Goal: Transaction & Acquisition: Purchase product/service

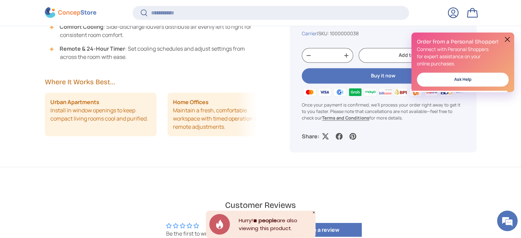
scroll to position [1611, 2802]
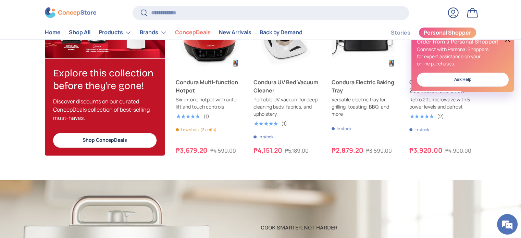
scroll to position [889, 0]
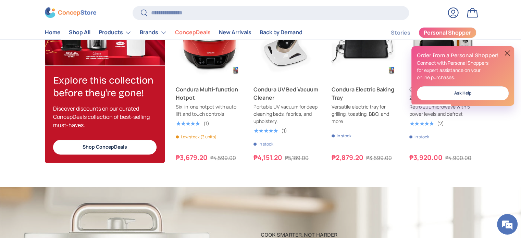
click at [508, 52] on button at bounding box center [507, 53] width 8 height 8
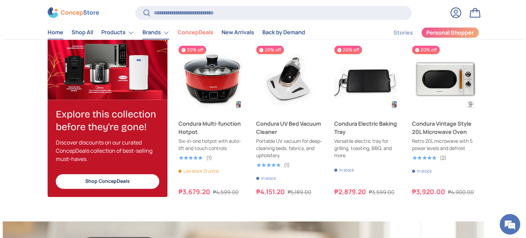
scroll to position [0, 1042]
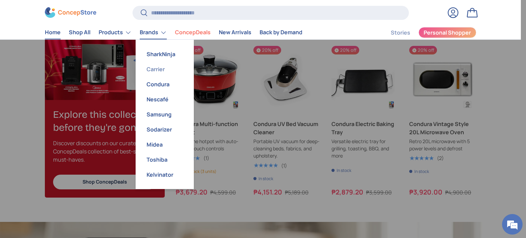
click at [164, 70] on link "Carrier" at bounding box center [165, 69] width 50 height 15
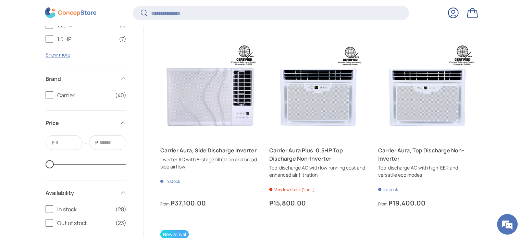
scroll to position [1541, 0]
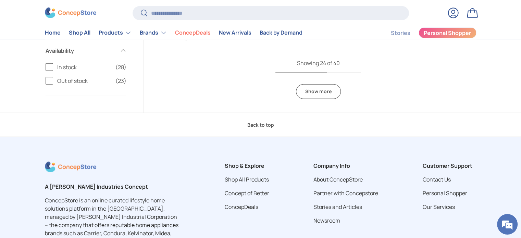
scroll to position [1885, 0]
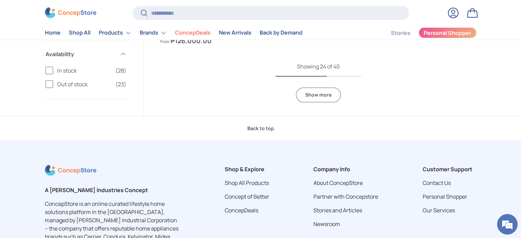
click at [327, 88] on link "Show more" at bounding box center [318, 95] width 45 height 15
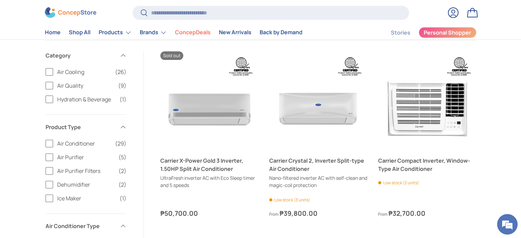
scroll to position [206, 0]
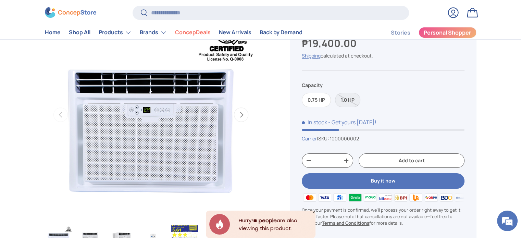
scroll to position [103, 0]
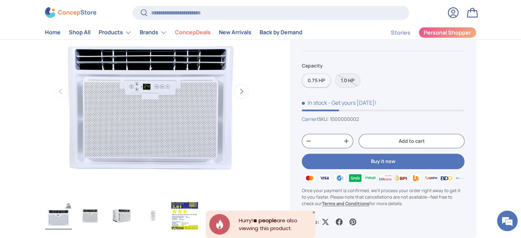
click at [319, 83] on label "0.75 HP" at bounding box center [316, 80] width 29 height 15
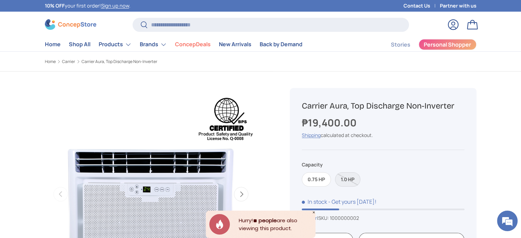
scroll to position [0, 0]
